Goal: Information Seeking & Learning: Find specific fact

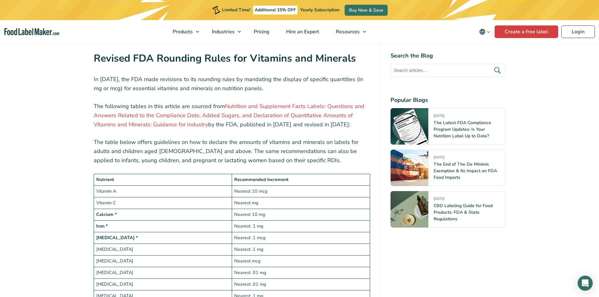
scroll to position [1007, 0]
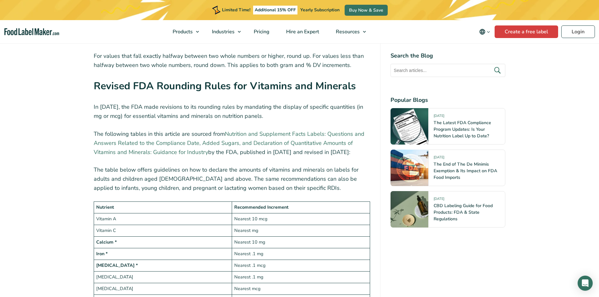
click at [193, 132] on link "Nutrition and Supplement Facts Labels: Questions and Answers Related to the Com…" at bounding box center [229, 143] width 271 height 26
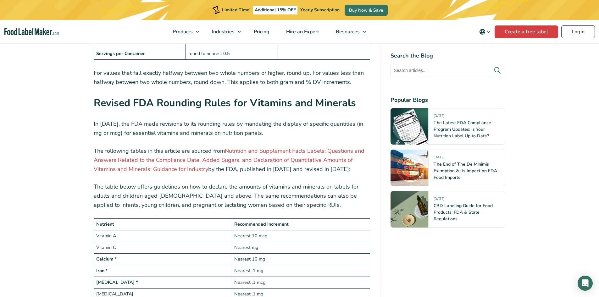
scroll to position [1101, 0]
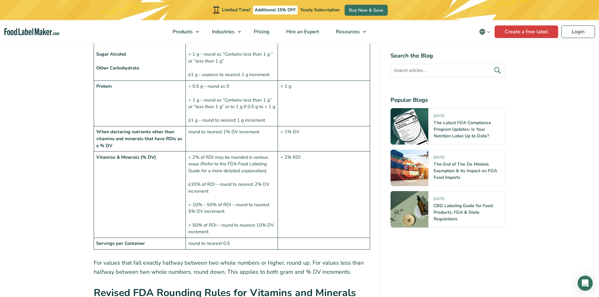
scroll to position [818, 0]
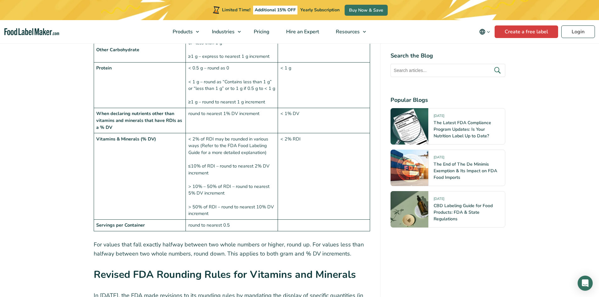
click at [320, 116] on td "< 1% DV" at bounding box center [324, 120] width 92 height 25
click at [321, 108] on td "< 1% DV" at bounding box center [324, 120] width 92 height 25
drag, startPoint x: 226, startPoint y: 131, endPoint x: 201, endPoint y: 138, distance: 26.0
click at [201, 138] on td "< 2% of RDI may be rounded in various ways (Refer to the FDA Food Labeling Guid…" at bounding box center [232, 176] width 92 height 87
copy td "FDA Food Labeling Guide"
